Goal: Information Seeking & Learning: Learn about a topic

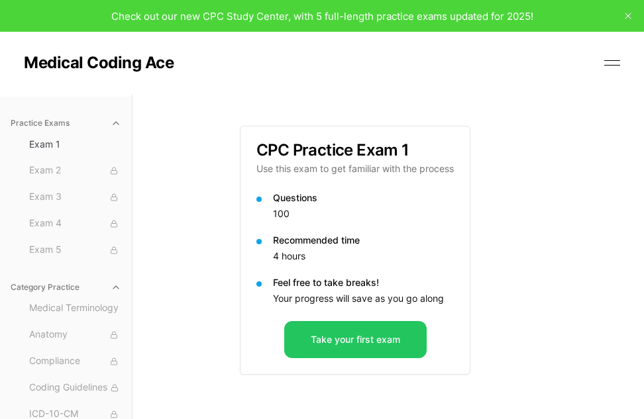
click at [615, 60] on button at bounding box center [612, 63] width 20 height 20
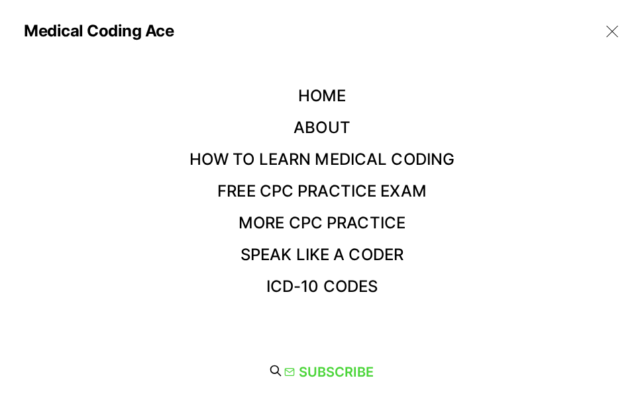
scroll to position [32, 0]
click at [401, 154] on link "How to Learn Medical Coding" at bounding box center [321, 159] width 265 height 19
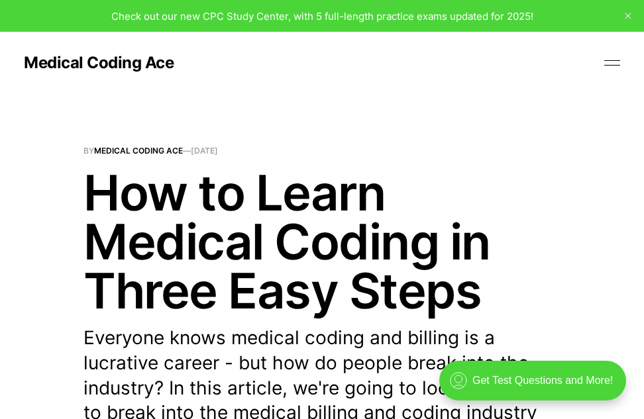
click at [631, 17] on icon "close" at bounding box center [628, 16] width 7 height 7
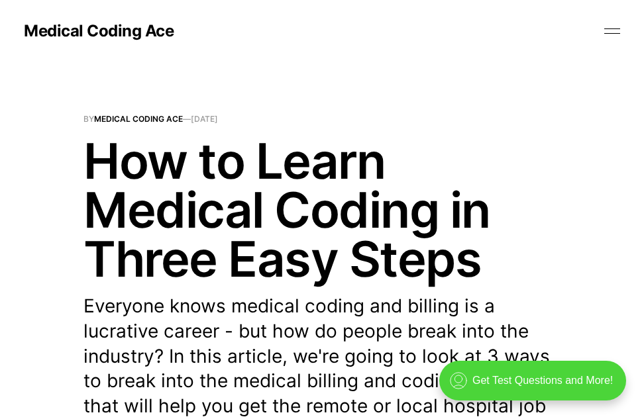
click at [609, 30] on button at bounding box center [612, 31] width 20 height 20
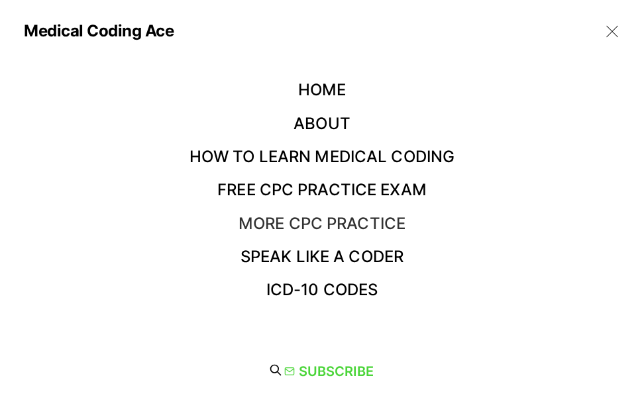
click at [364, 219] on link "More CPC Practice" at bounding box center [322, 223] width 167 height 19
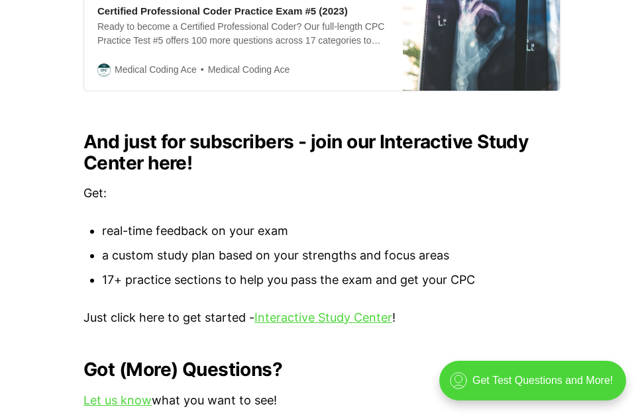
scroll to position [1325, 0]
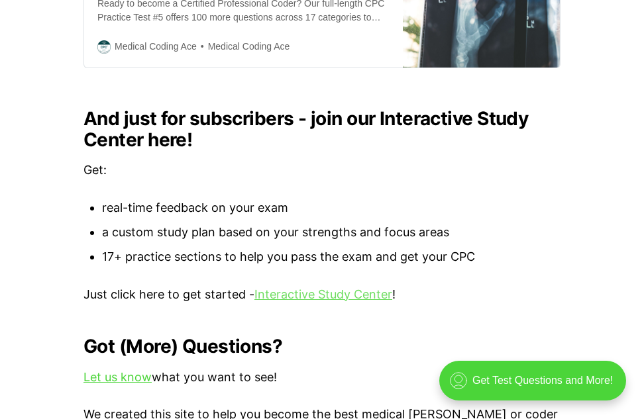
click at [305, 288] on link "Interactive Study Center" at bounding box center [323, 295] width 138 height 14
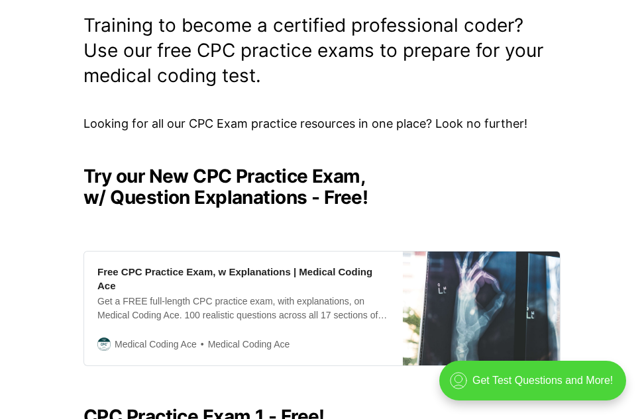
scroll to position [0, 0]
